Goal: Navigation & Orientation: Find specific page/section

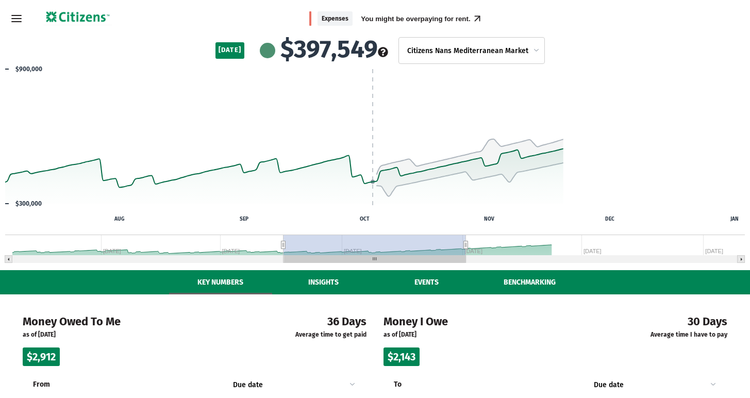
click at [20, 20] on icon "Menu" at bounding box center [16, 18] width 12 height 12
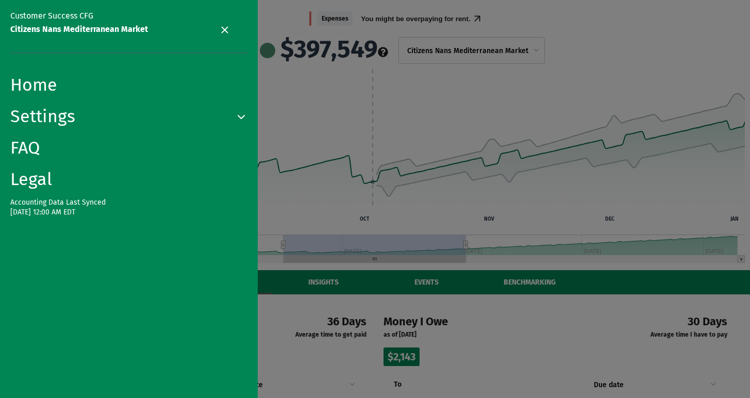
click at [30, 174] on link "Legal" at bounding box center [128, 179] width 237 height 21
